Goal: Navigation & Orientation: Find specific page/section

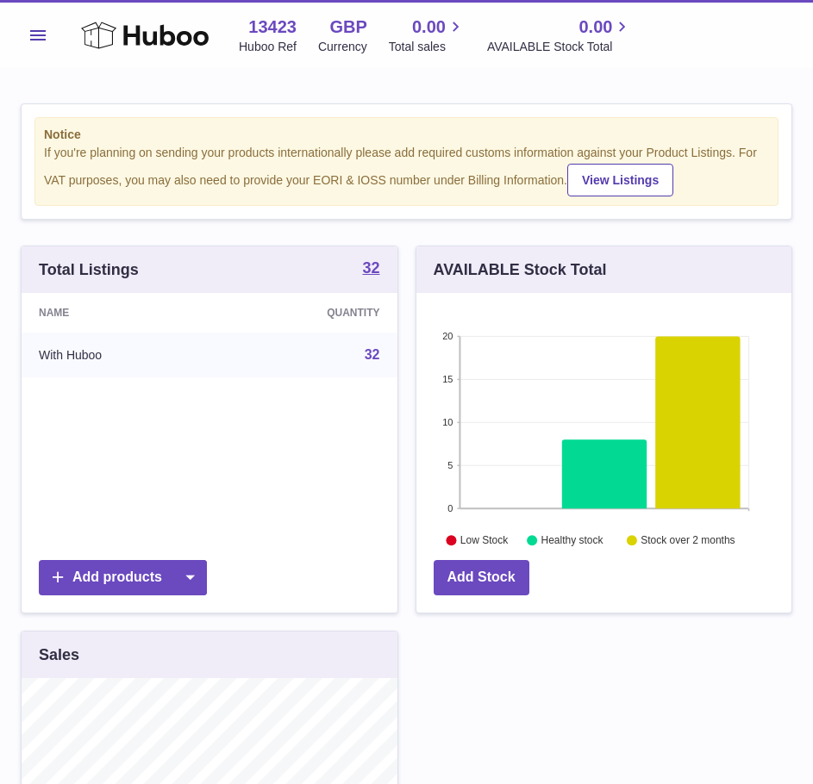
scroll to position [269, 375]
click at [55, 38] on div "Menu Huboo 13423 Huboo Ref GBP Currency 0.00 Total sales 0.00 AVAILABLE Stock T…" at bounding box center [406, 36] width 771 height 40
click at [13, 35] on div "Menu Huboo 13423 Huboo Ref GBP Currency 0.00 Total sales 0.00 AVAILABLE Stock T…" at bounding box center [406, 34] width 813 height 68
click at [21, 31] on button "Menu" at bounding box center [38, 35] width 34 height 34
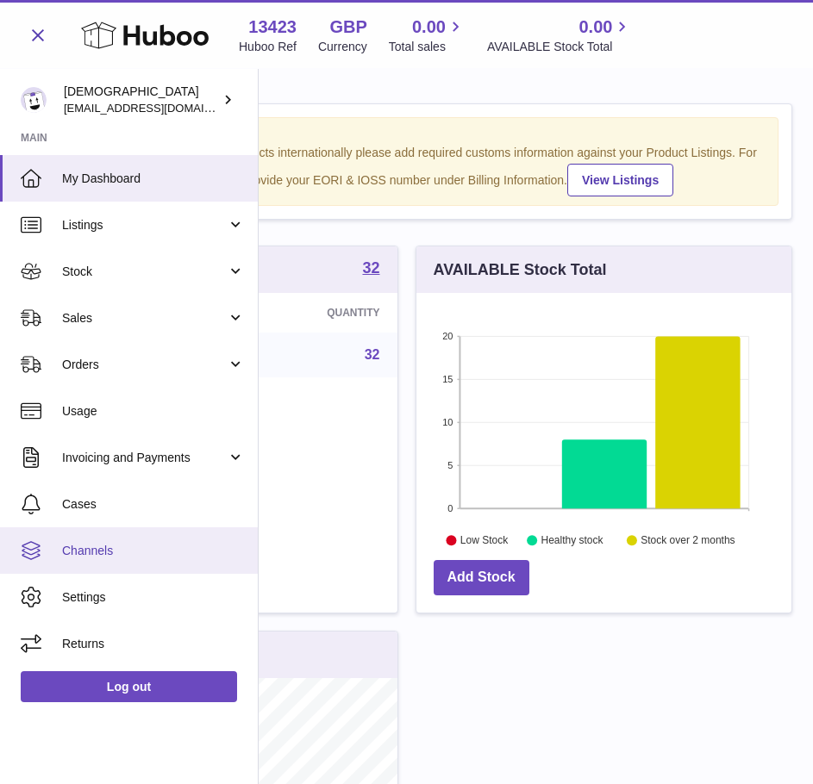
click at [115, 548] on span "Channels" at bounding box center [153, 551] width 183 height 16
